Goal: Find specific page/section: Find specific page/section

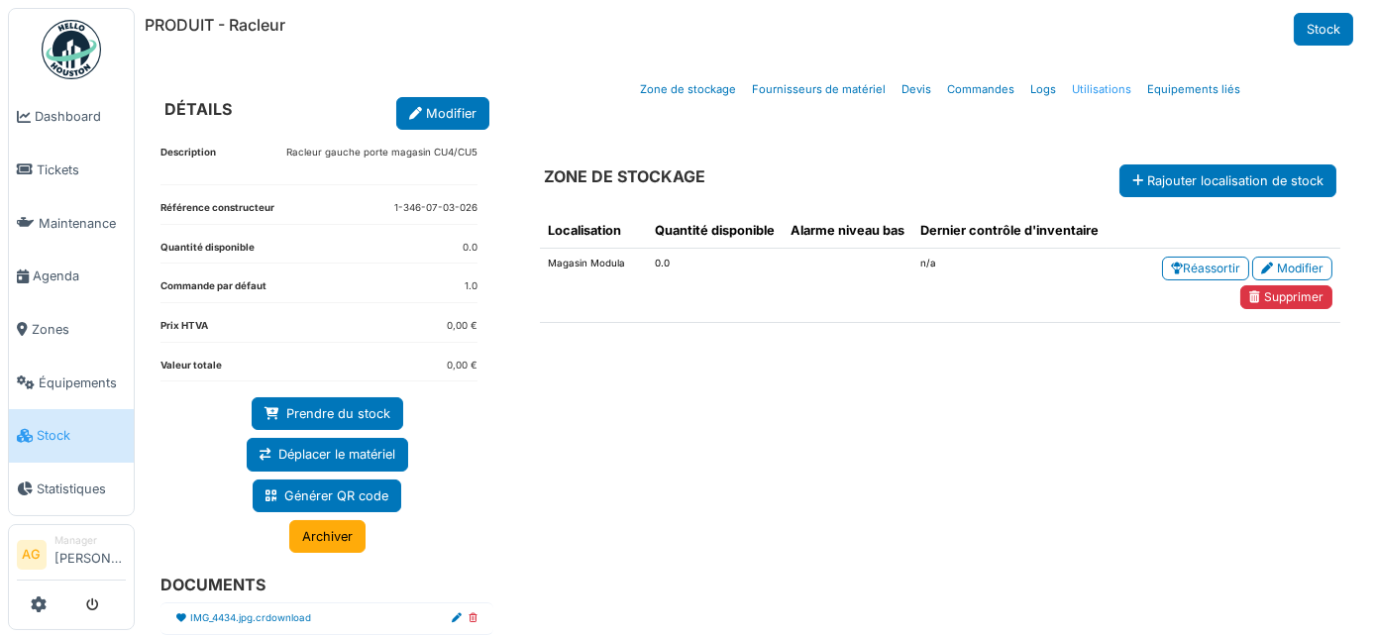
click at [1091, 96] on link "Utilisations" at bounding box center [1101, 89] width 75 height 47
select select "***"
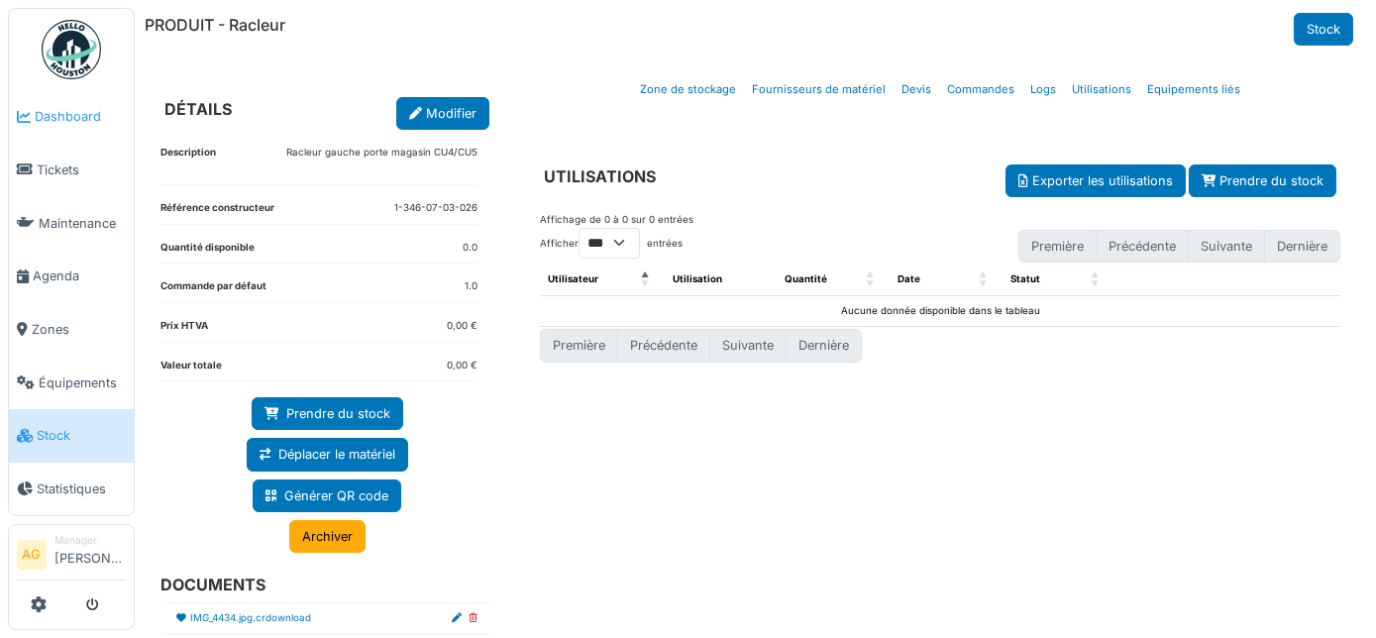
click at [46, 124] on span "Dashboard" at bounding box center [80, 116] width 91 height 19
